Goal: Book appointment/travel/reservation

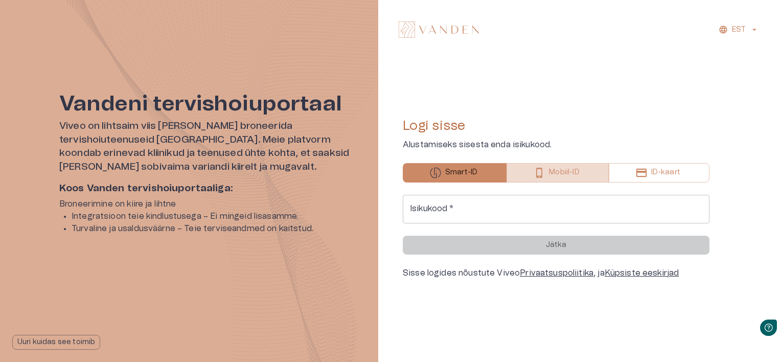
click at [561, 174] on p "Mobiil-ID" at bounding box center [564, 172] width 30 height 11
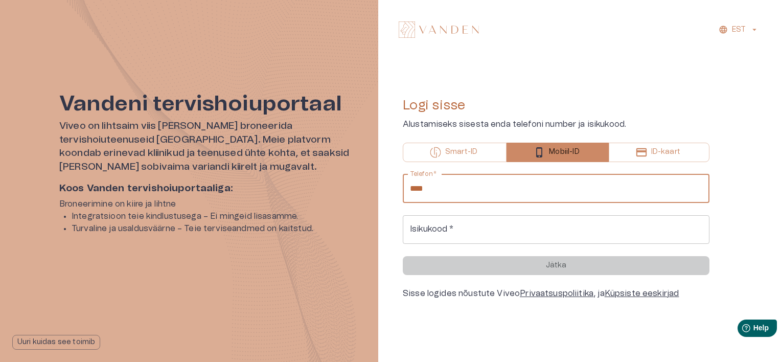
click at [513, 192] on input "****" at bounding box center [556, 188] width 307 height 29
type input "**********"
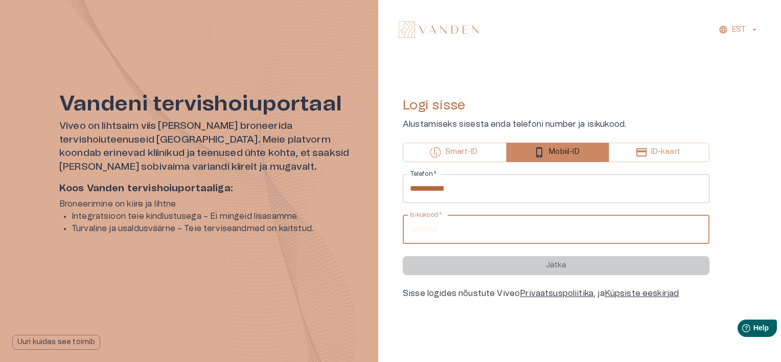
type input "**********"
click at [403, 256] on button "Jätka" at bounding box center [556, 265] width 307 height 19
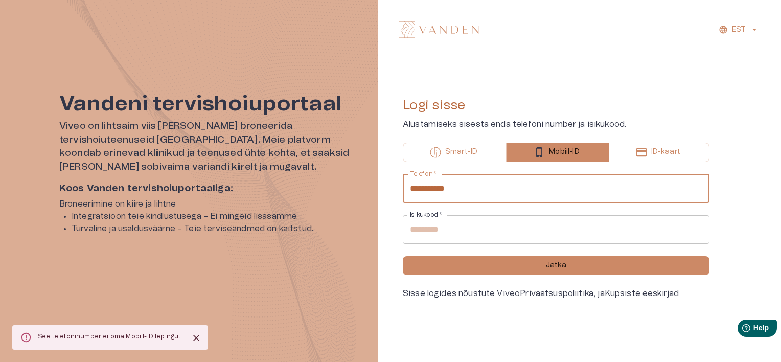
click at [435, 189] on input "**********" at bounding box center [556, 188] width 307 height 29
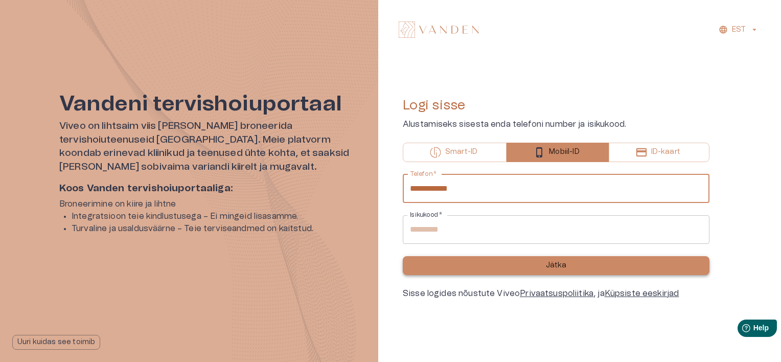
type input "**********"
click at [466, 260] on button "Jätka" at bounding box center [556, 265] width 307 height 19
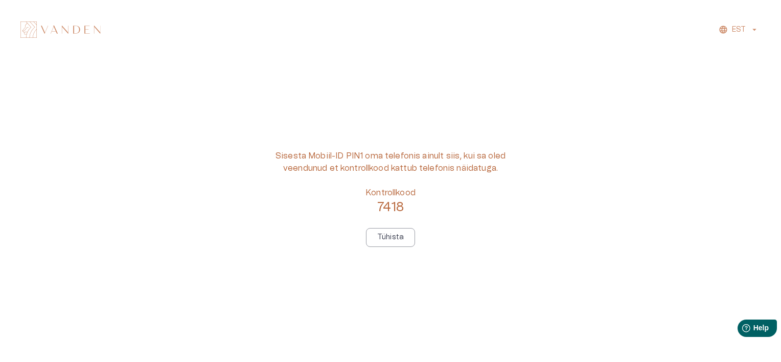
click at [456, 241] on div "Sisesta Mobiil-ID PIN1 oma telefonis ainult siis, kui sa oled veendunud et kont…" at bounding box center [390, 198] width 245 height 97
click at [387, 238] on p "Tühista" at bounding box center [390, 237] width 27 height 11
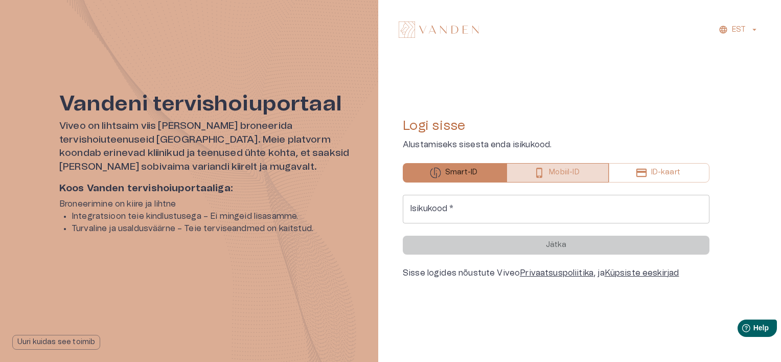
click at [547, 178] on button "Mobiil-ID" at bounding box center [557, 172] width 102 height 19
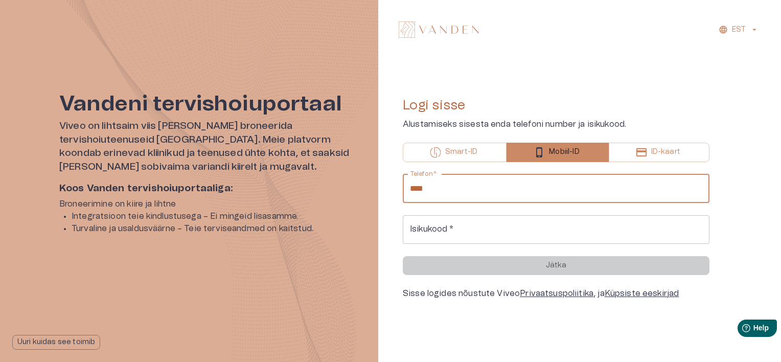
click at [482, 198] on input "****" at bounding box center [556, 188] width 307 height 29
type input "**********"
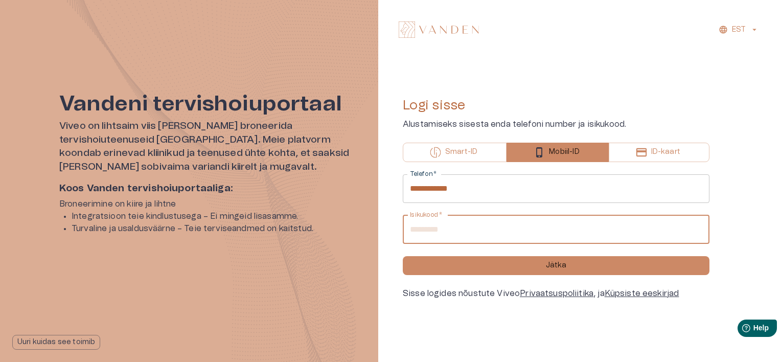
type input "**********"
click at [403, 256] on button "Jätka" at bounding box center [556, 265] width 307 height 19
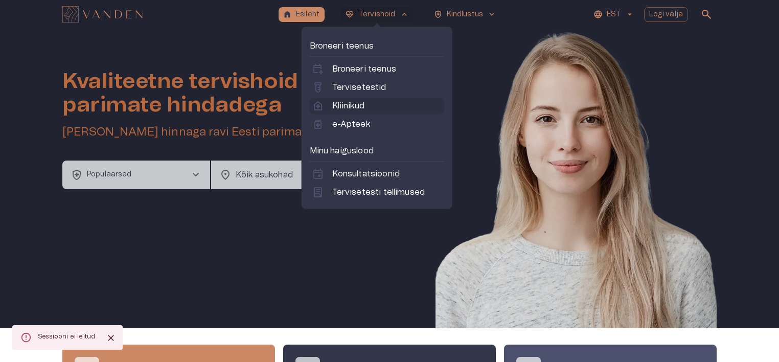
click at [358, 111] on p "Kliinikud" at bounding box center [348, 106] width 32 height 12
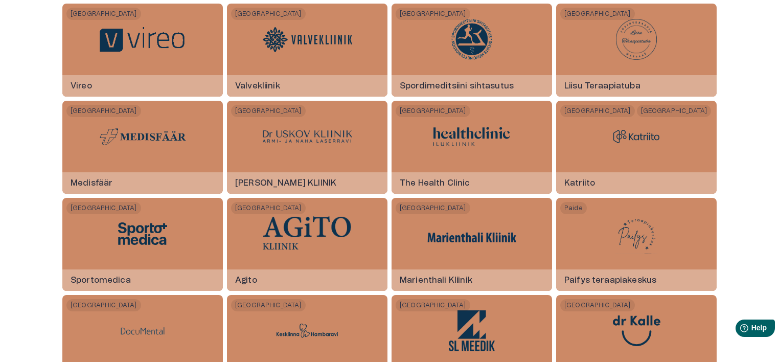
scroll to position [748, 0]
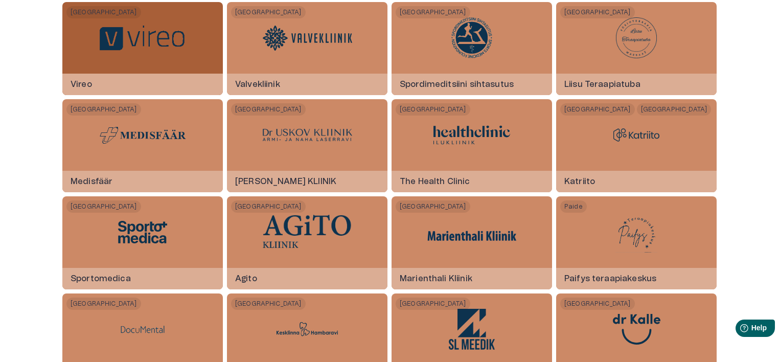
click at [160, 55] on div at bounding box center [142, 38] width 89 height 72
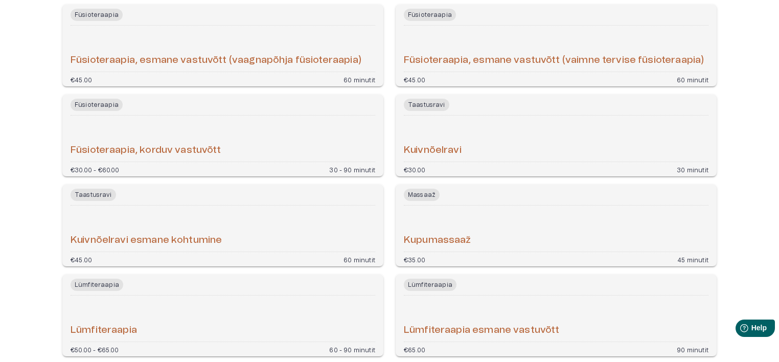
scroll to position [1049, 0]
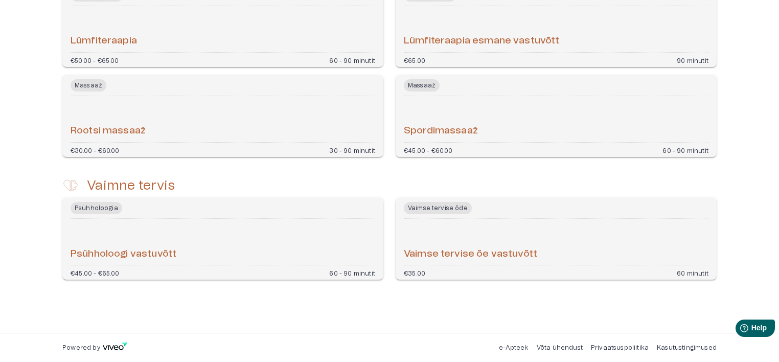
scroll to position [748, 0]
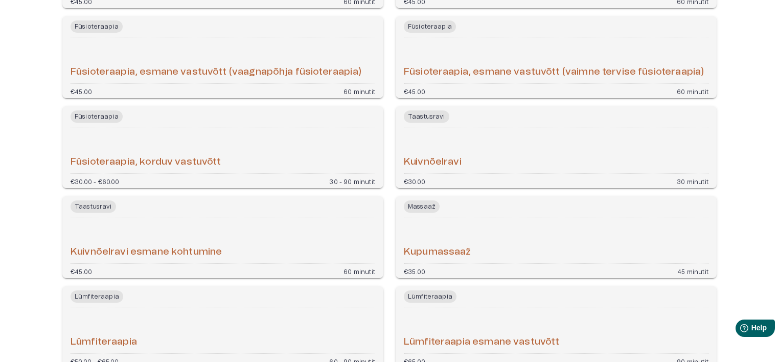
scroll to position [1049, 0]
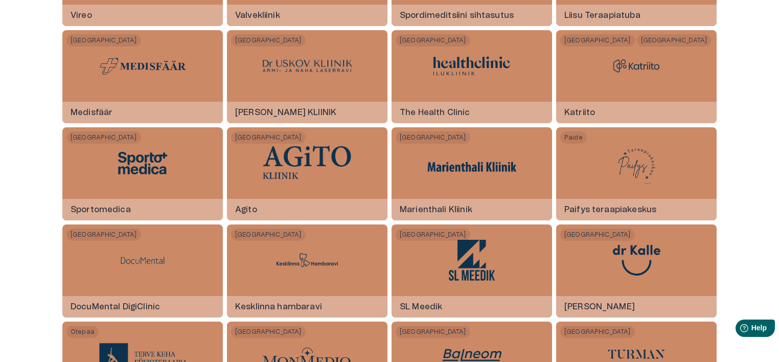
scroll to position [816, 0]
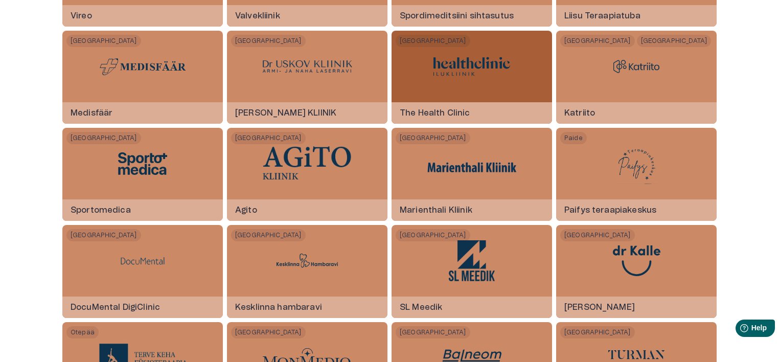
click at [458, 83] on div at bounding box center [471, 67] width 77 height 72
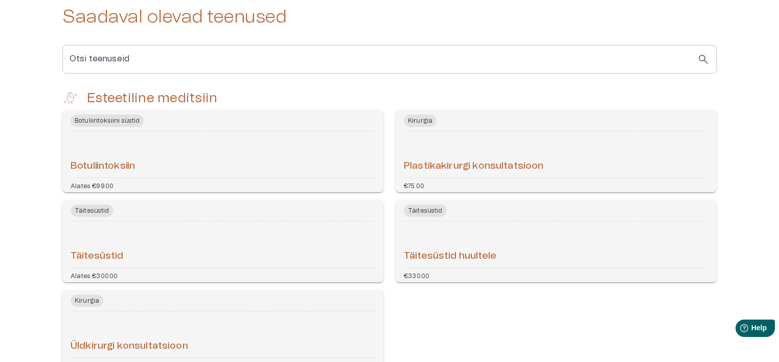
scroll to position [203, 0]
click at [234, 161] on div "Botuliintoksiin" at bounding box center [223, 155] width 305 height 38
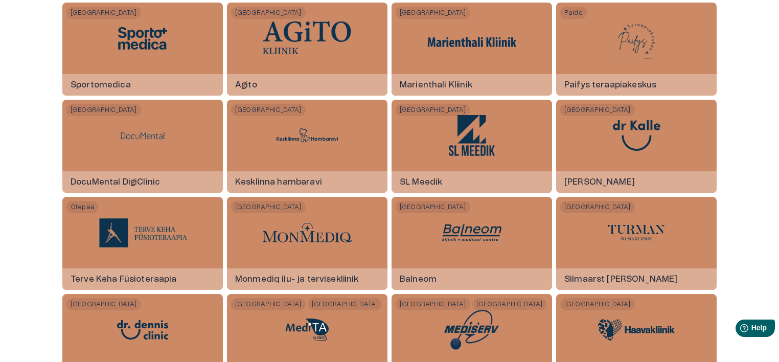
scroll to position [941, 0]
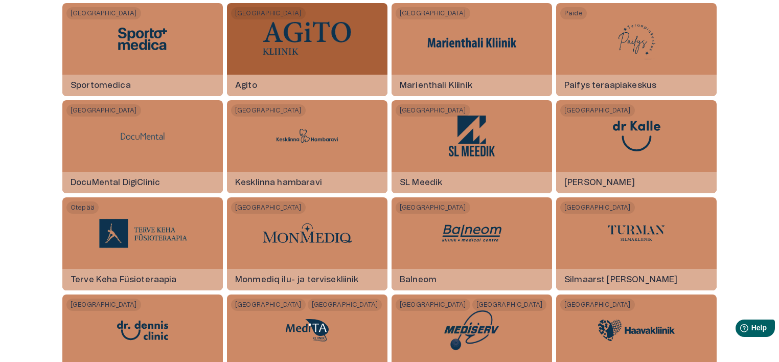
click at [273, 29] on img at bounding box center [307, 38] width 89 height 35
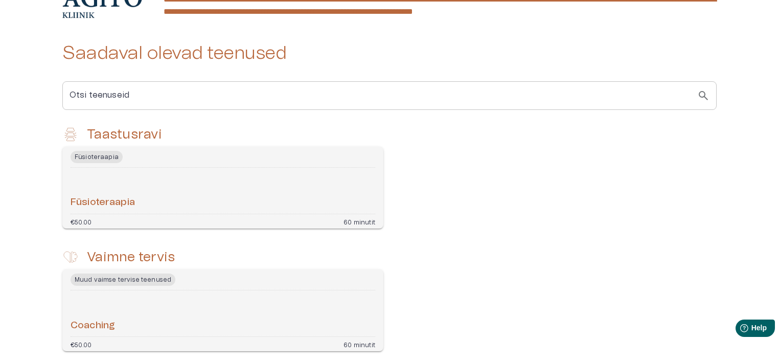
scroll to position [239, 0]
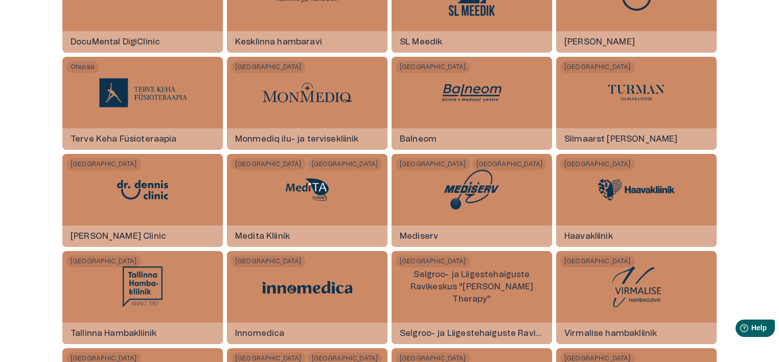
scroll to position [1082, 0]
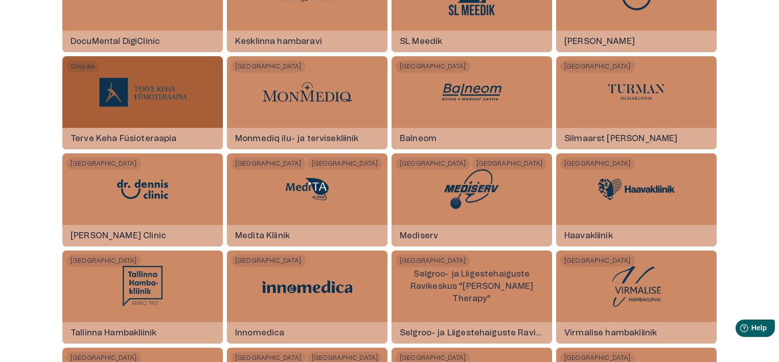
click at [107, 136] on h6 "Terve Keha Füsioteraapia" at bounding box center [123, 139] width 123 height 28
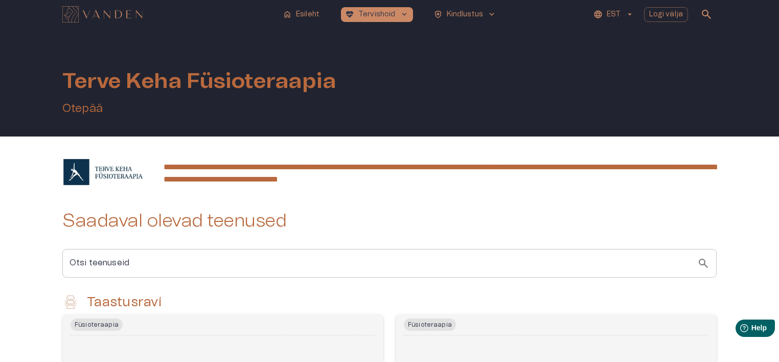
scroll to position [117, 0]
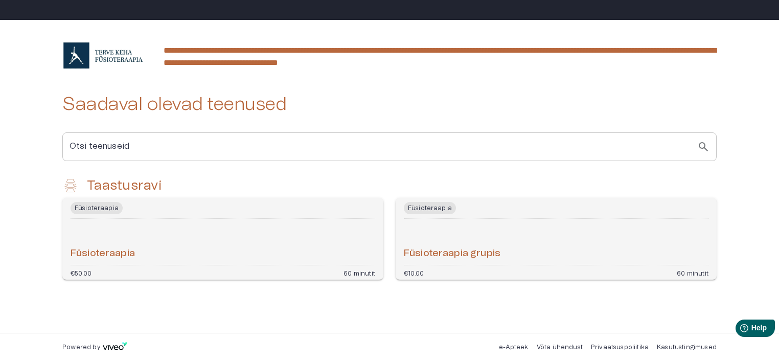
click at [289, 231] on div "Füsioteraapia" at bounding box center [223, 242] width 305 height 38
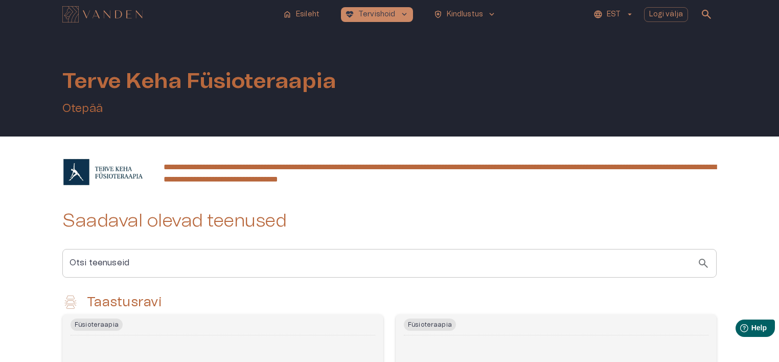
scroll to position [117, 0]
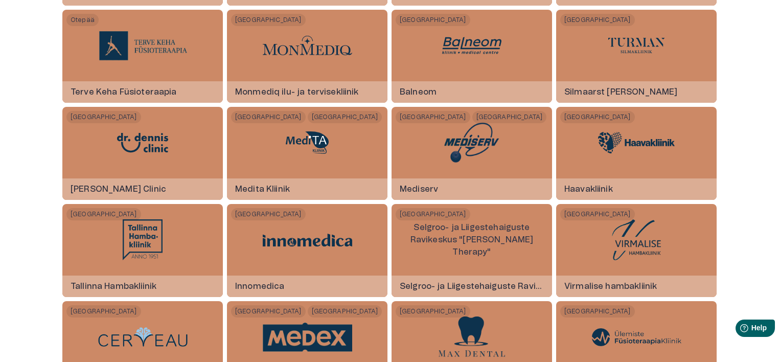
scroll to position [1141, 0]
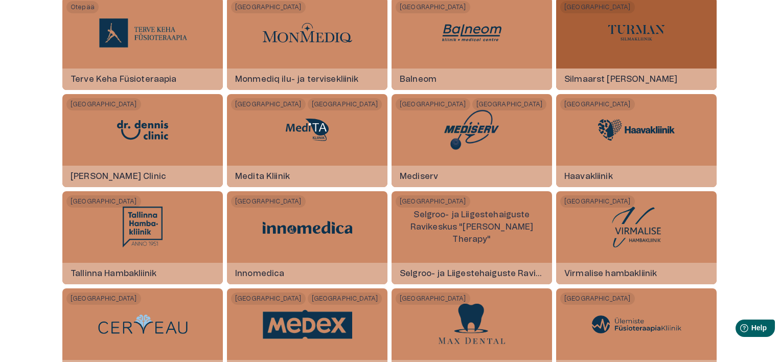
click at [641, 28] on img at bounding box center [636, 32] width 77 height 31
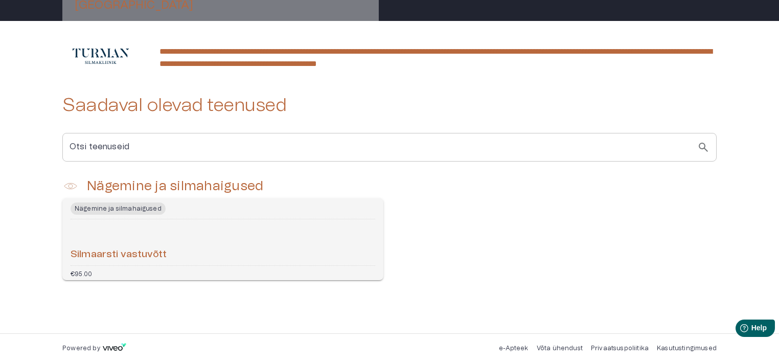
scroll to position [185, 0]
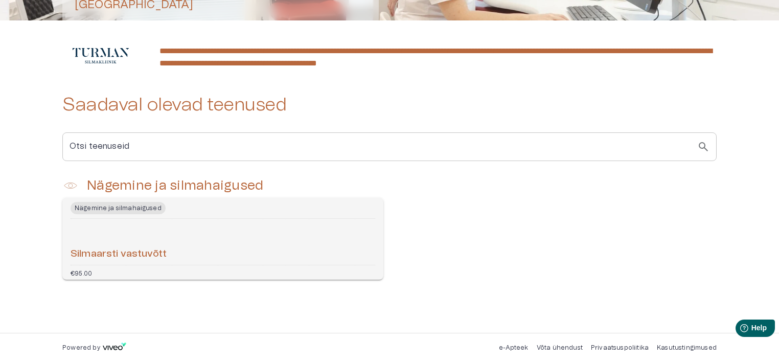
click at [262, 154] on input "Otsi teenuseid" at bounding box center [379, 146] width 635 height 29
click at [246, 218] on hr "Navigate to Silmaarsti vastuvõtt" at bounding box center [223, 218] width 305 height 1
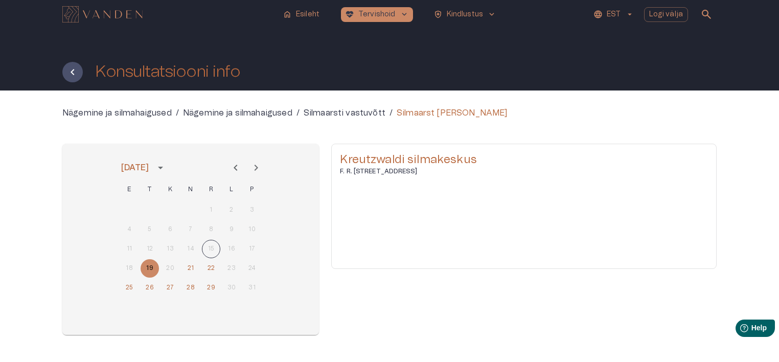
scroll to position [35, 0]
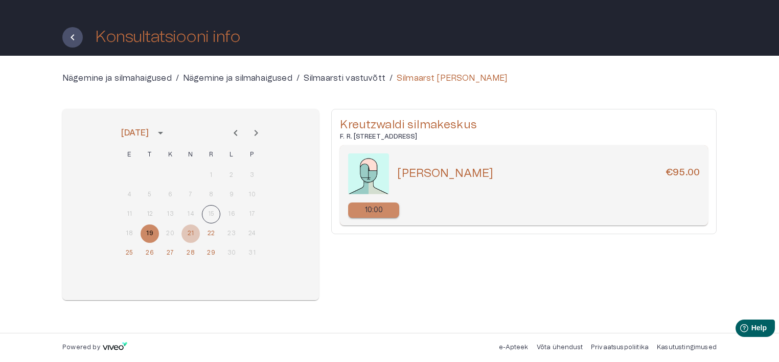
click at [192, 235] on button "21" at bounding box center [190, 233] width 18 height 18
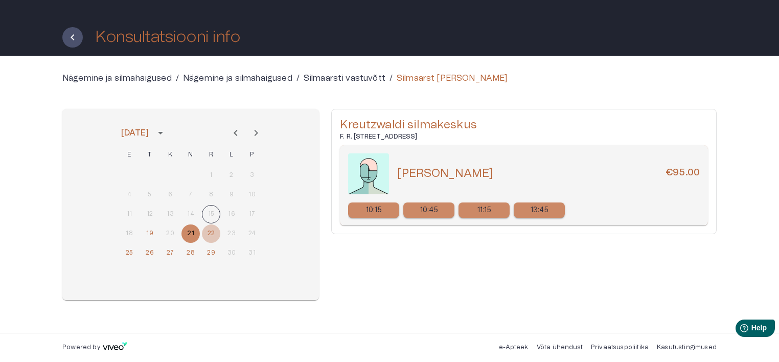
click at [211, 233] on button "22" at bounding box center [211, 233] width 18 height 18
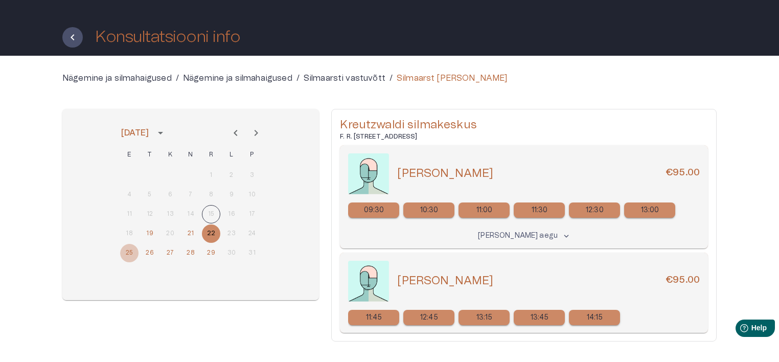
click at [133, 256] on button "25" at bounding box center [129, 253] width 18 height 18
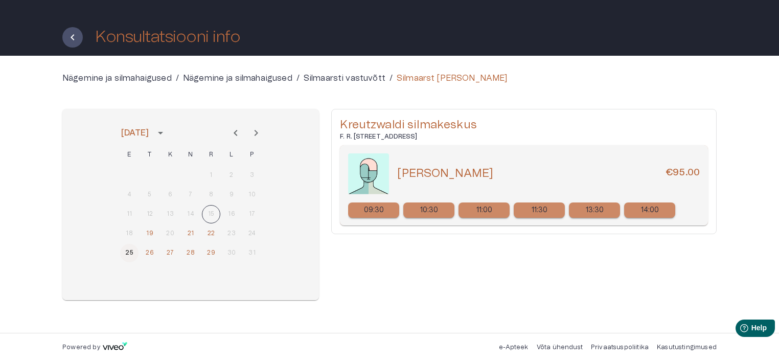
scroll to position [185, 0]
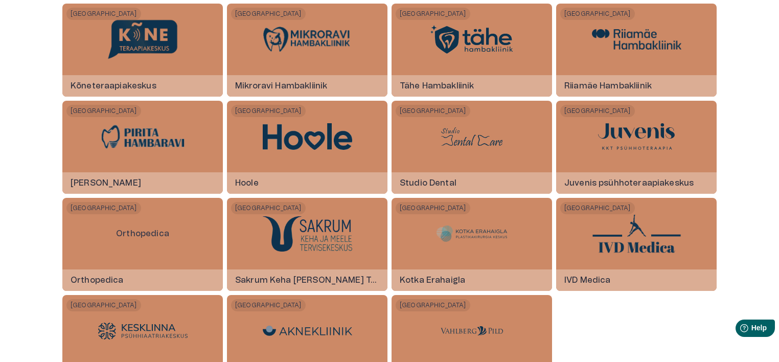
scroll to position [1523, 0]
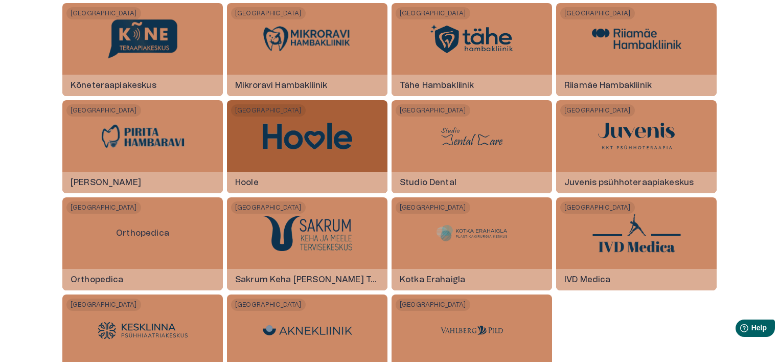
click at [305, 153] on div at bounding box center [307, 136] width 89 height 72
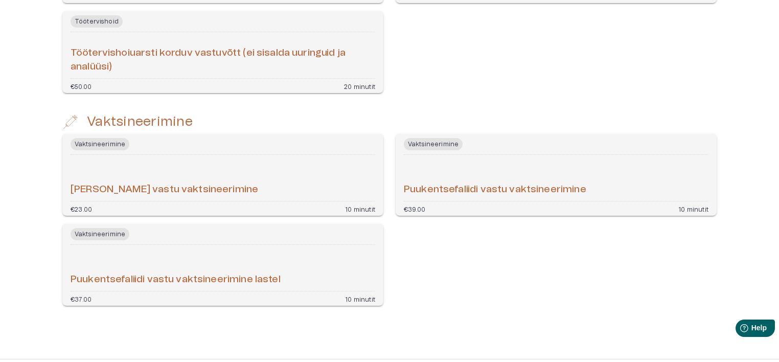
scroll to position [790, 0]
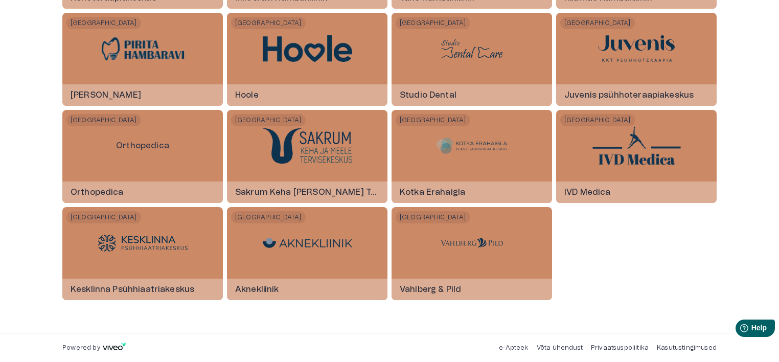
scroll to position [1610, 0]
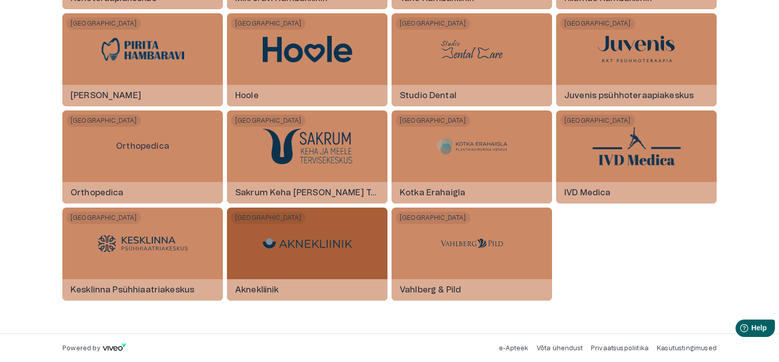
click at [280, 281] on h6 "Aknekliinik" at bounding box center [257, 290] width 60 height 28
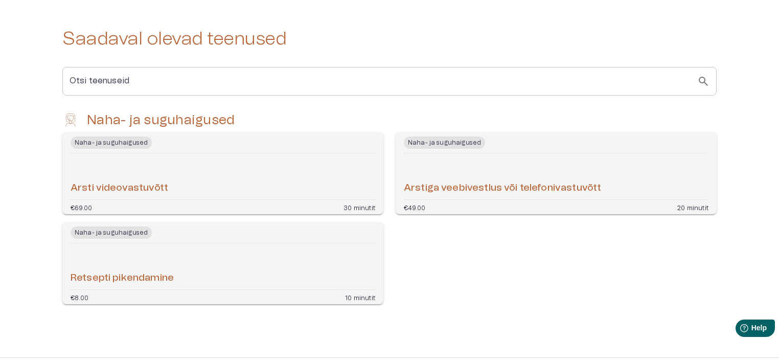
scroll to position [184, 0]
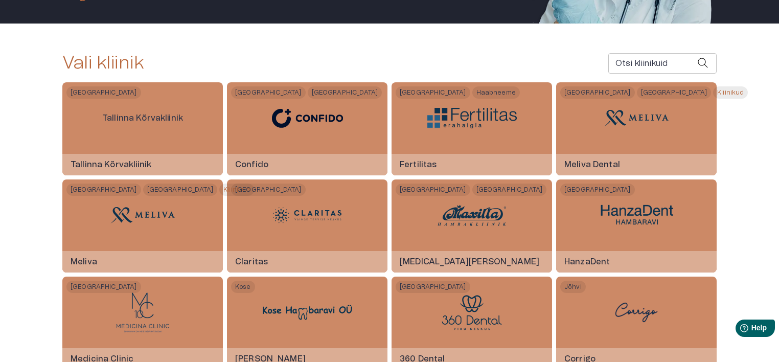
scroll to position [180, 0]
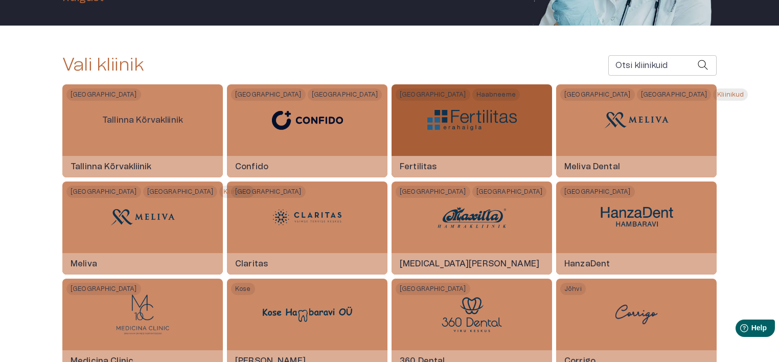
click at [449, 128] on img at bounding box center [471, 120] width 89 height 20
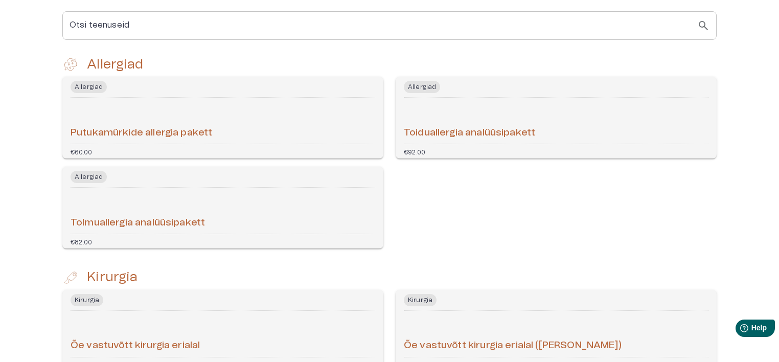
scroll to position [309, 0]
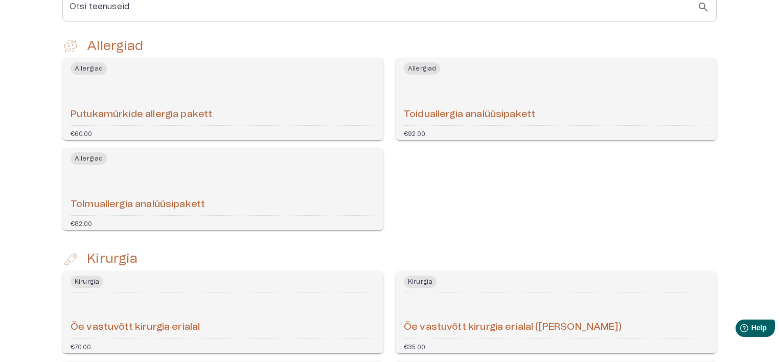
scroll to position [180, 0]
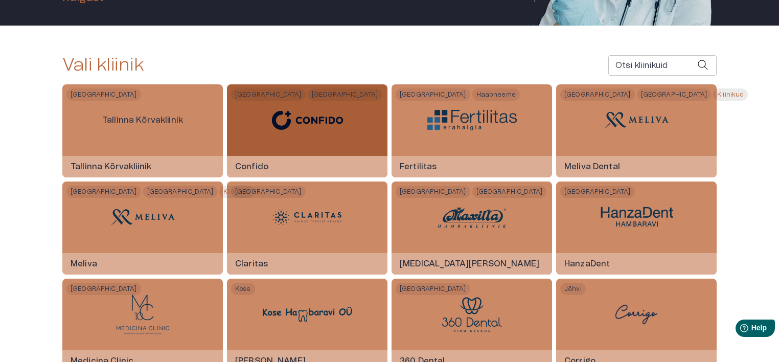
click at [281, 128] on img at bounding box center [307, 120] width 89 height 36
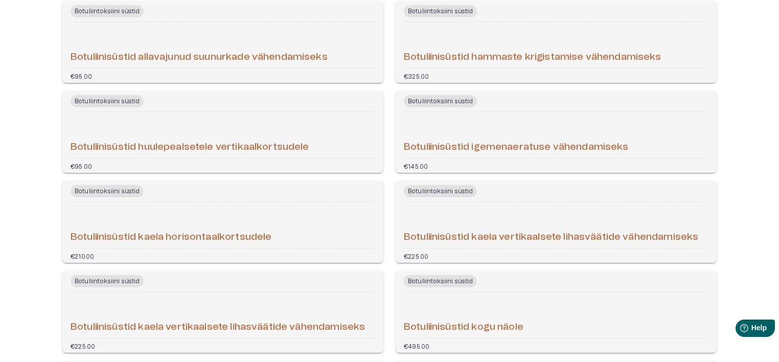
scroll to position [922, 0]
click at [454, 78] on div "€325.00" at bounding box center [556, 75] width 305 height 6
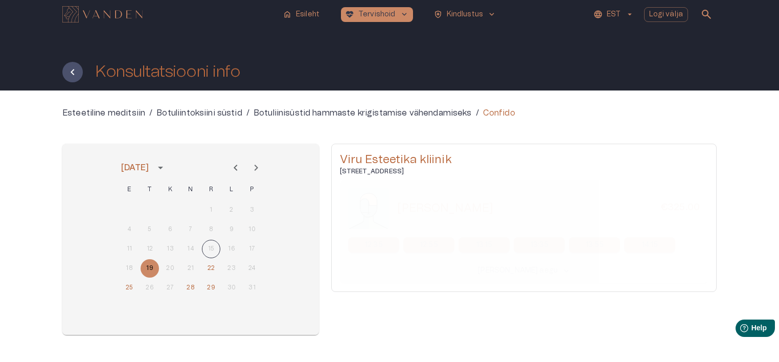
scroll to position [35, 0]
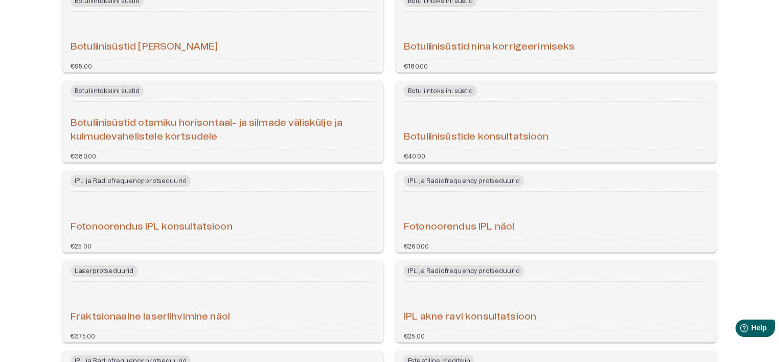
scroll to position [1651, 0]
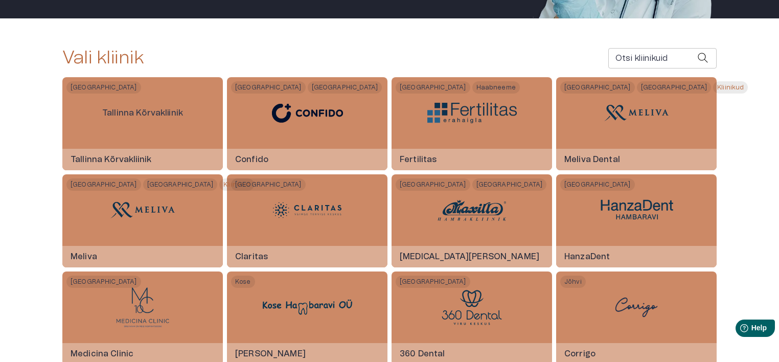
scroll to position [187, 0]
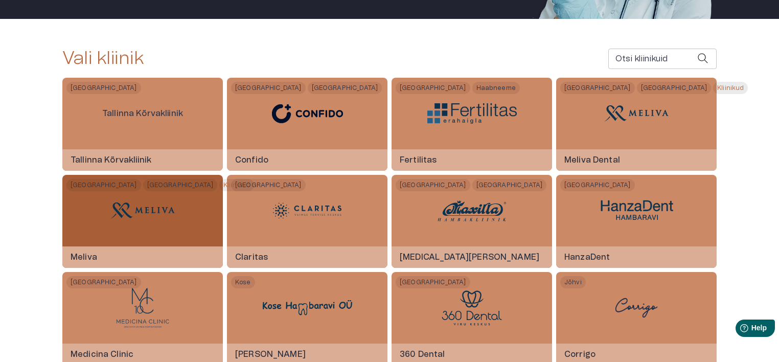
click at [213, 206] on div "Tallinn Tartu Kliinikud Meliva" at bounding box center [142, 221] width 160 height 93
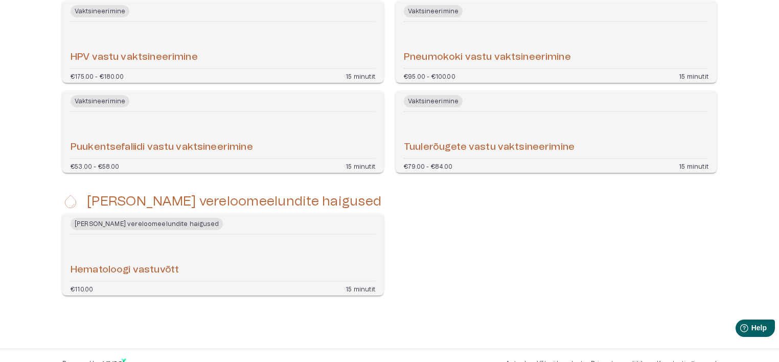
scroll to position [3806, 0]
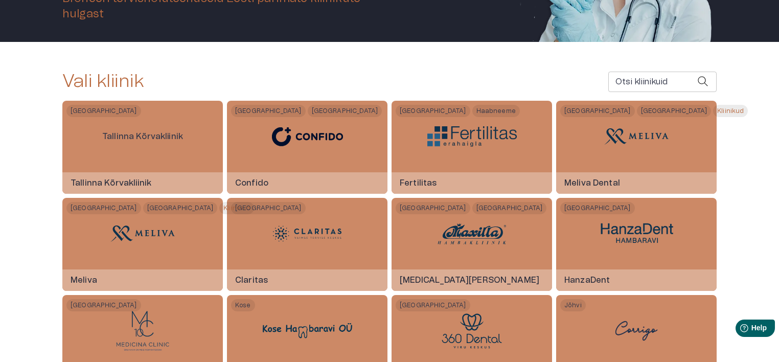
scroll to position [164, 0]
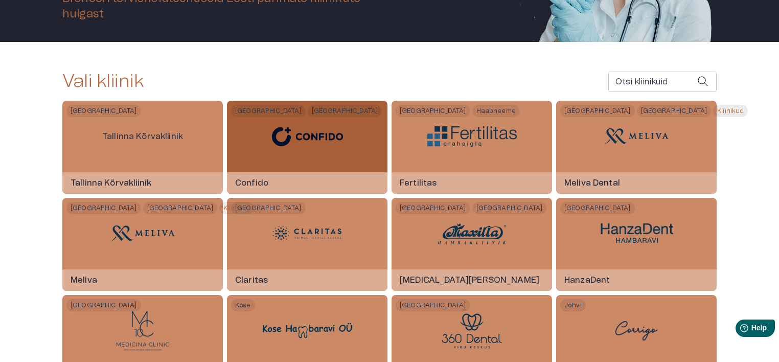
click at [322, 169] on div at bounding box center [307, 137] width 89 height 72
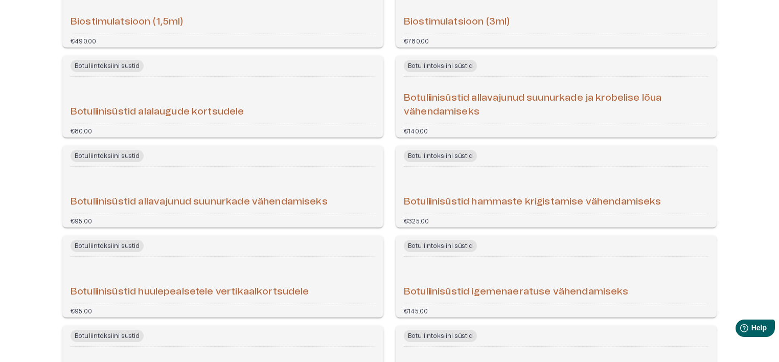
scroll to position [775, 0]
